Goal: Find specific page/section: Find specific page/section

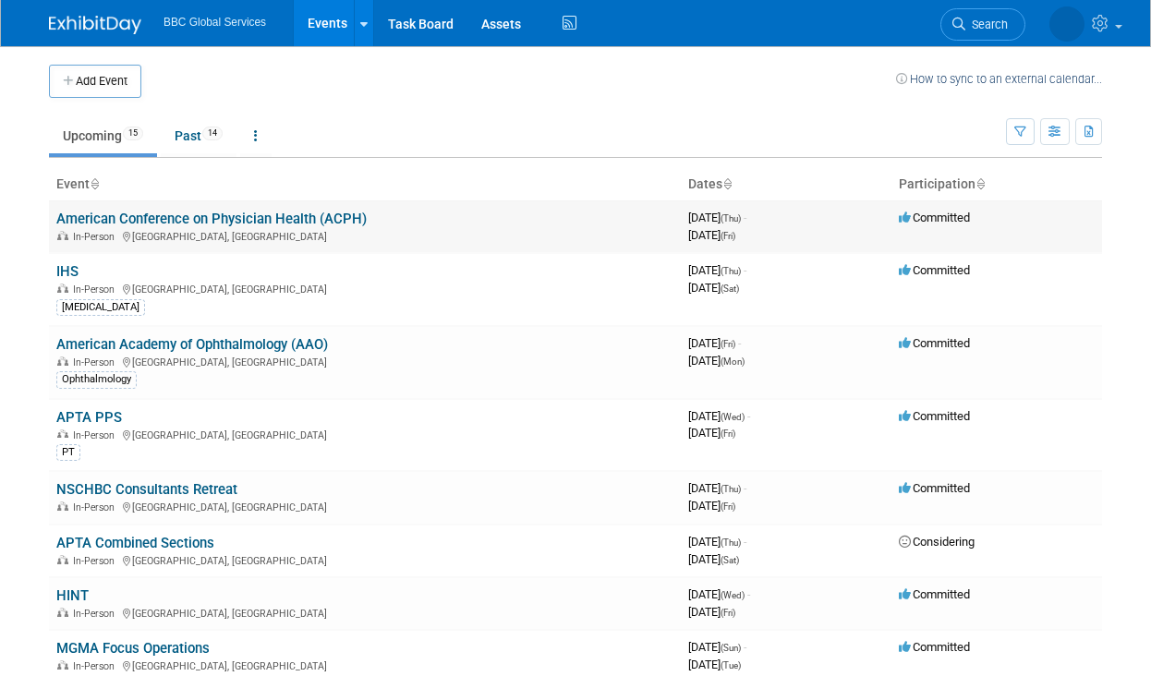
click at [298, 214] on link "American Conference on Physician Health (ACPH)" at bounding box center [211, 219] width 310 height 17
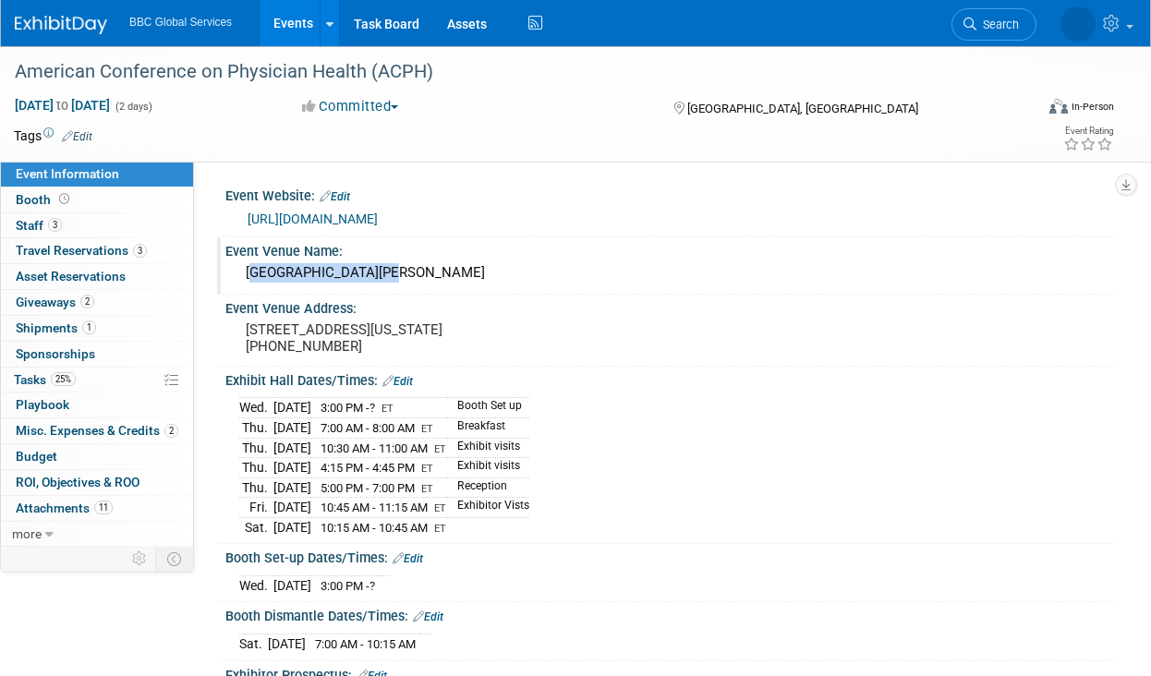
drag, startPoint x: 377, startPoint y: 273, endPoint x: 246, endPoint y: 271, distance: 131.2
click at [246, 271] on div "Westin Copley Plaza" at bounding box center [669, 273] width 861 height 29
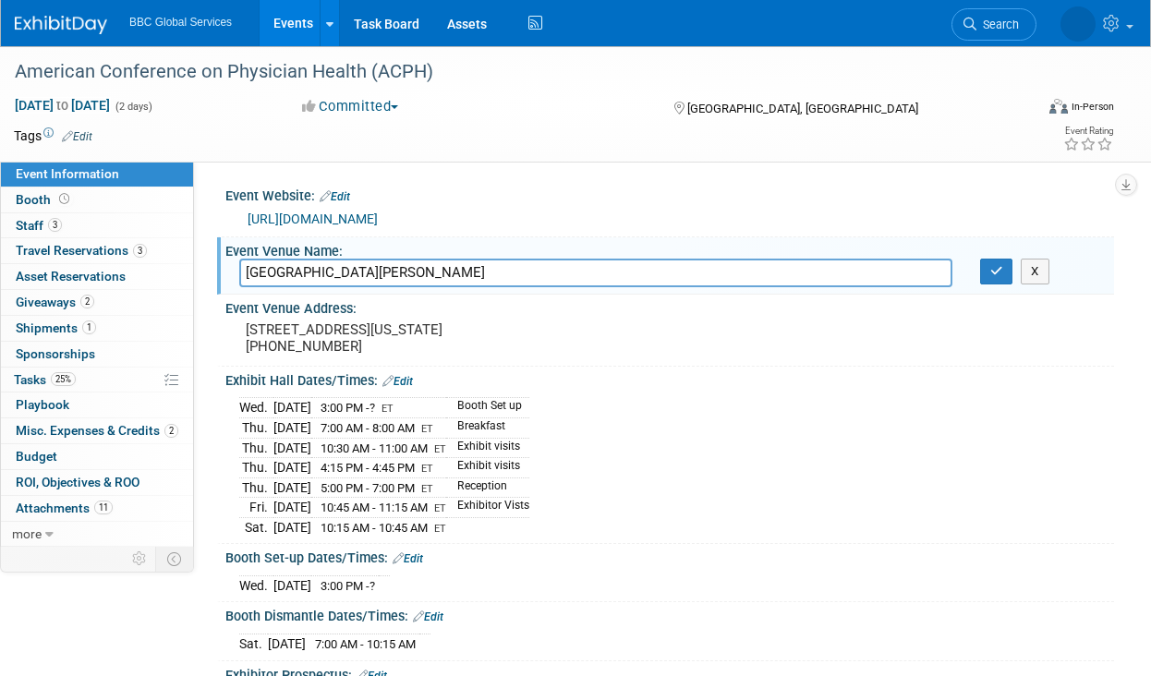
click at [246, 271] on input "Westin Copley Plaza" at bounding box center [595, 273] width 713 height 29
